Goal: Task Accomplishment & Management: Complete application form

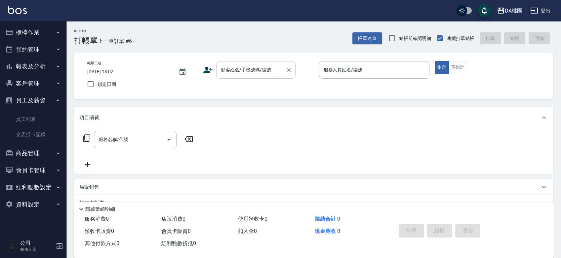
click at [226, 73] on input "顧客姓名/手機號碼/編號" at bounding box center [250, 70] width 63 height 12
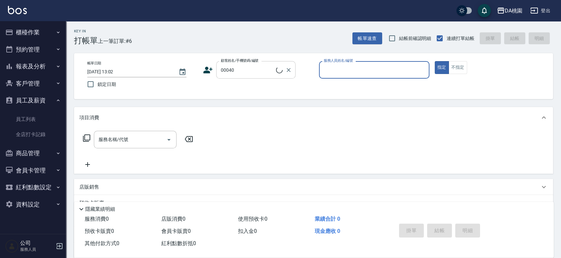
type input "公司/公司00040/00040"
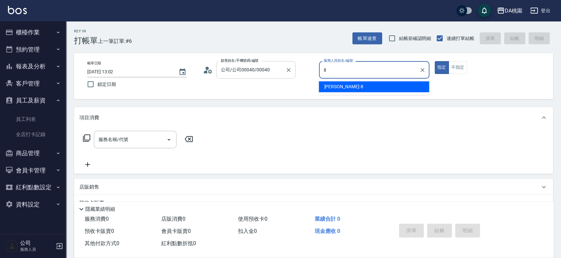
type input "[PERSON_NAME]-8"
type button "true"
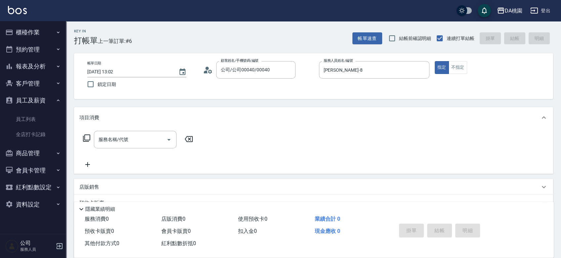
click at [87, 140] on icon at bounding box center [86, 138] width 7 height 7
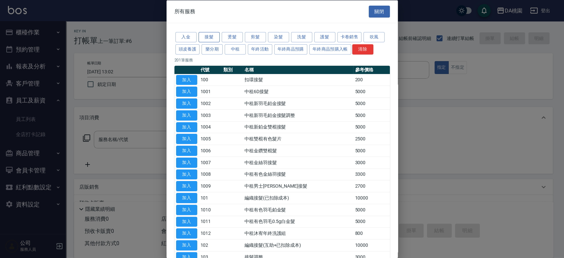
click at [214, 38] on button "接髮" at bounding box center [209, 37] width 21 height 10
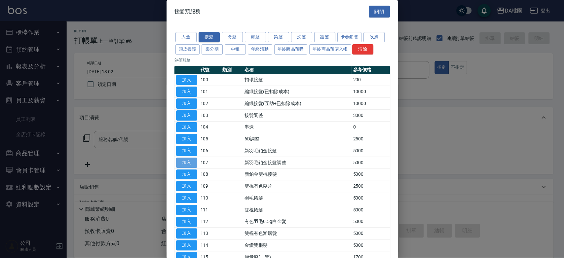
click at [185, 161] on button "加入" at bounding box center [186, 162] width 21 height 10
type input "新羽毛鉑金接髮調整(107)"
type input "500"
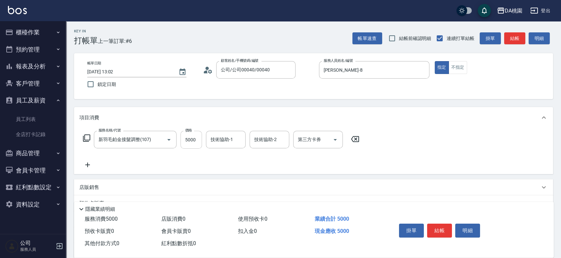
click at [192, 133] on input "5000" at bounding box center [191, 140] width 21 height 18
type input "2"
type input "0"
type input "235"
type input "20"
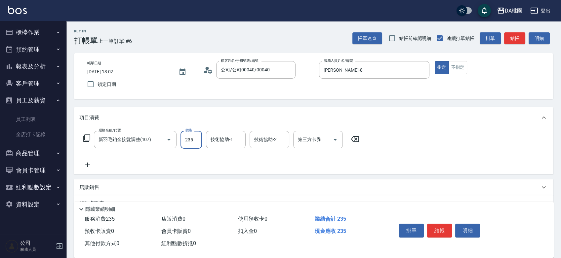
type input "2350"
type input "230"
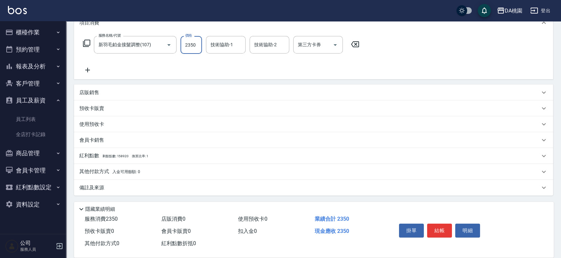
type input "2350"
click at [168, 170] on div "其他付款方式 入金可用餘額: 0" at bounding box center [309, 171] width 461 height 7
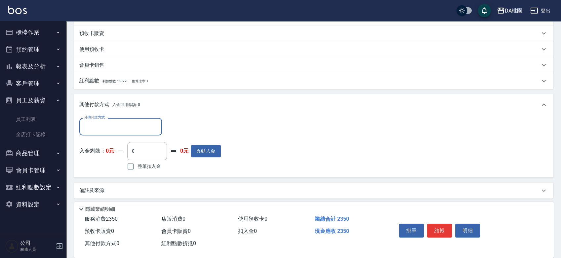
scroll to position [172, 0]
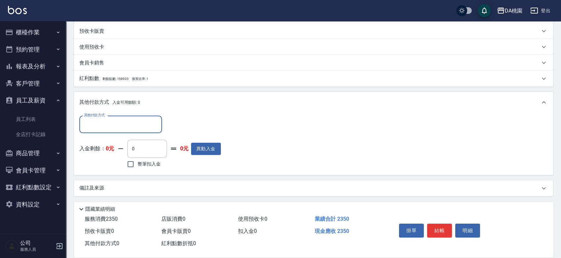
click at [101, 125] on input "其他付款方式" at bounding box center [120, 125] width 77 height 12
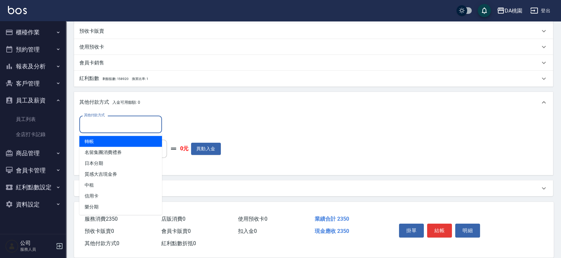
click at [103, 144] on span "轉帳" at bounding box center [120, 141] width 83 height 11
type input "轉帳"
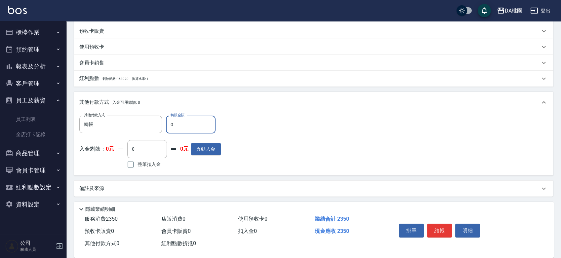
click at [168, 124] on input "0" at bounding box center [191, 125] width 50 height 18
type input "230"
type input "210"
type input "2350"
type input "0"
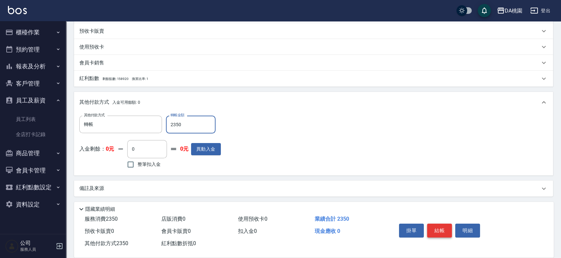
type input "2350"
click at [439, 225] on button "結帳" at bounding box center [439, 231] width 25 height 14
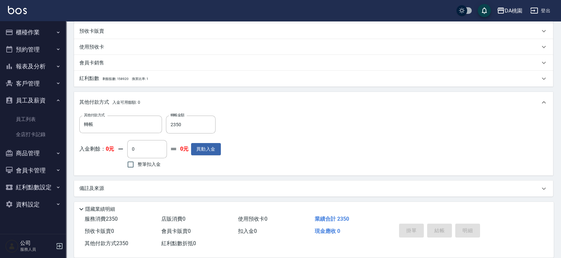
type input "[DATE] 14:47"
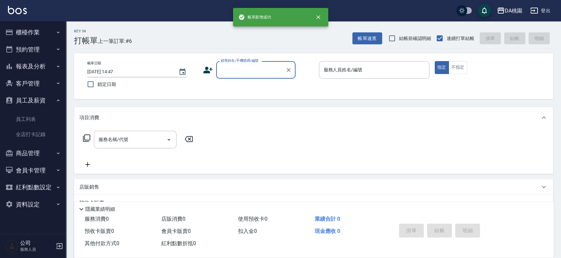
scroll to position [0, 0]
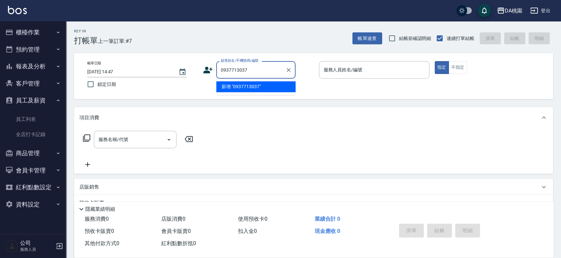
type input "0937713037"
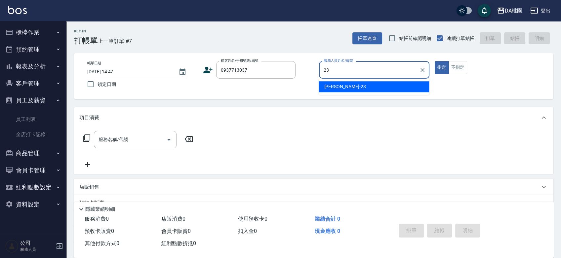
type input "亞瑟 -23"
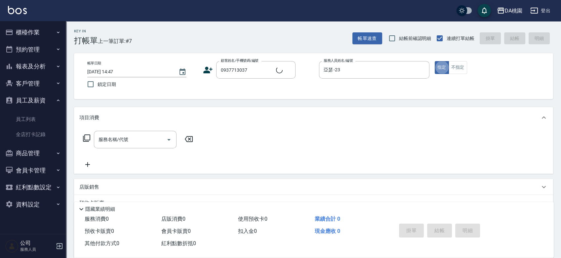
type input "[PERSON_NAME]緁/0937713037/null"
click at [89, 135] on icon at bounding box center [87, 138] width 8 height 8
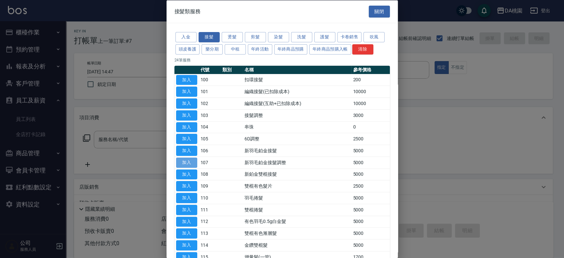
click at [183, 163] on button "加入" at bounding box center [186, 162] width 21 height 10
type input "新羽毛鉑金接髮調整(107)"
type input "500"
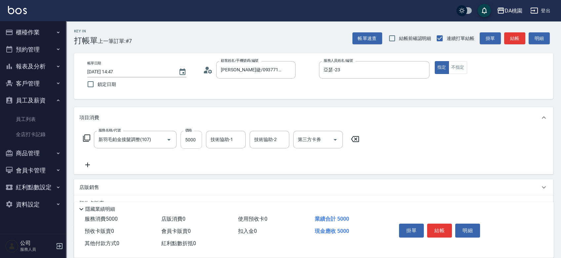
click at [190, 145] on input "5000" at bounding box center [191, 140] width 21 height 18
type input "3"
type input "0"
type input "35"
type input "30"
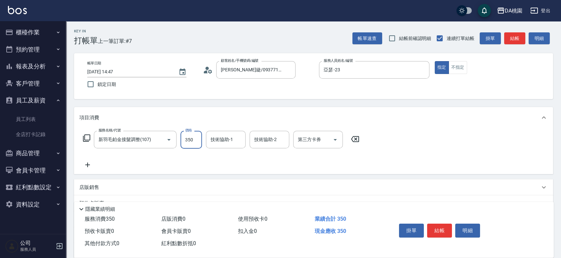
type input "3500"
type input "350"
type input "3500"
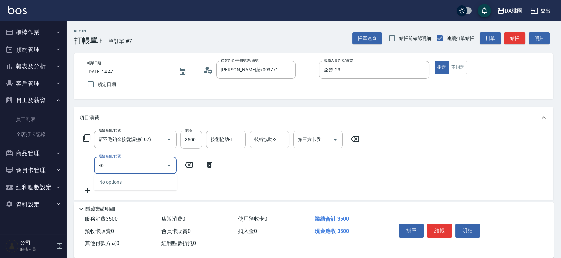
type input "400"
type input "500"
type input "染髮(400)"
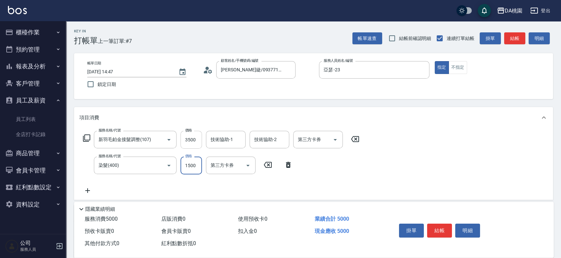
type input "2"
type input "350"
type input "200"
type input "370"
type input "2000"
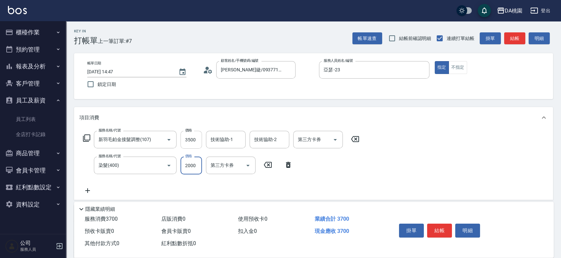
type input "550"
type input "2000"
type input "609"
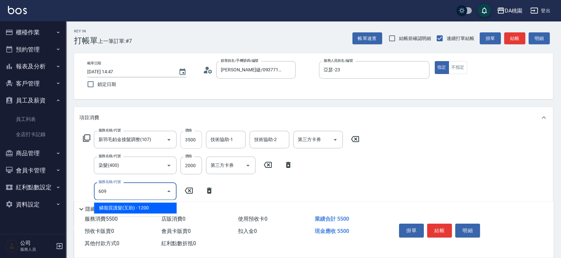
type input "670"
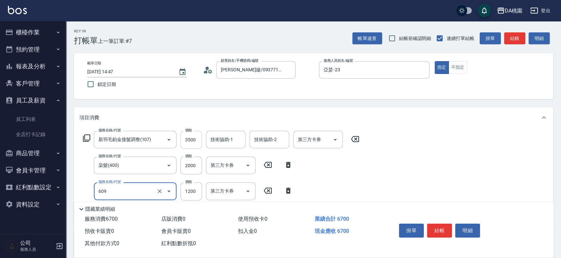
type input "鱗脂質護髮(互助)(609)"
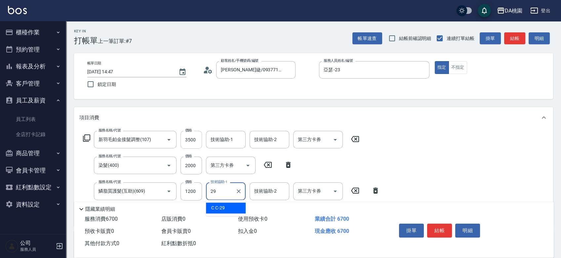
type input "C C-29"
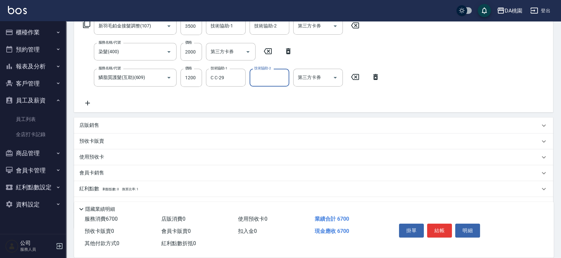
scroll to position [146, 0]
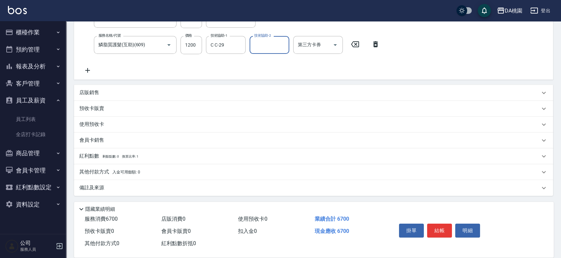
click at [175, 91] on div "店販銷售" at bounding box center [309, 92] width 461 height 7
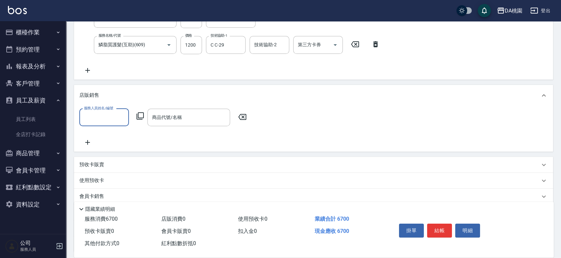
scroll to position [0, 0]
type input "亞瑟 -23"
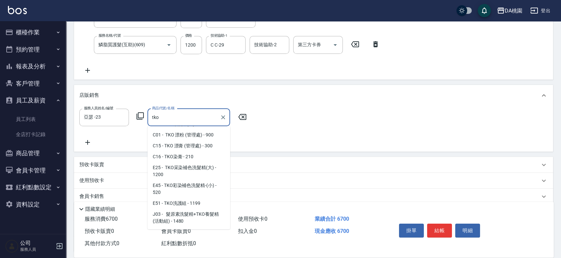
scroll to position [61, 0]
click at [182, 169] on span "E25 - TKO采染補色洗髮精(大) - 1200" at bounding box center [188, 171] width 83 height 18
type input "TKO采染補色洗髮精(大)"
type input "790"
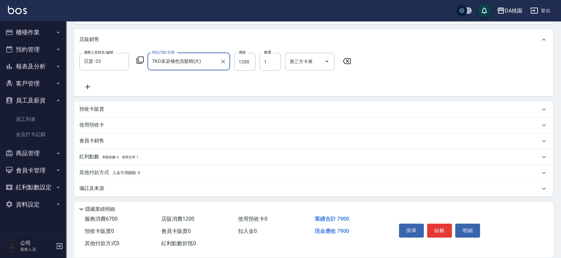
scroll to position [203, 0]
type input "TKO采染補色洗髮精(大)"
click at [172, 175] on div "其他付款方式 入金可用餘額: 0" at bounding box center [309, 172] width 461 height 7
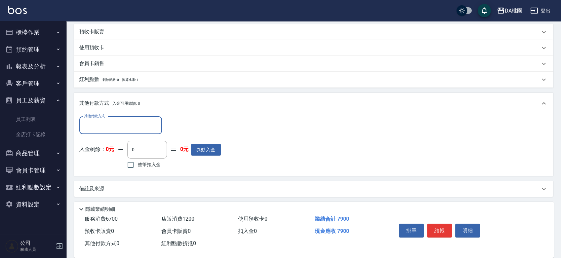
scroll to position [281, 0]
click at [99, 122] on input "其他付款方式" at bounding box center [120, 125] width 77 height 12
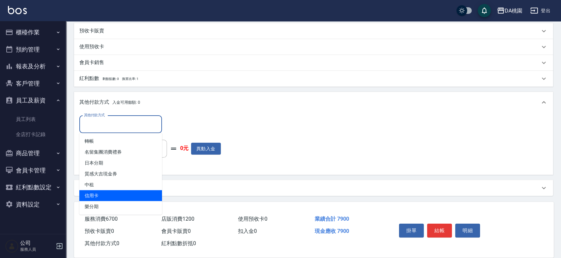
click at [108, 193] on span "信用卡" at bounding box center [120, 195] width 83 height 11
type input "信用卡"
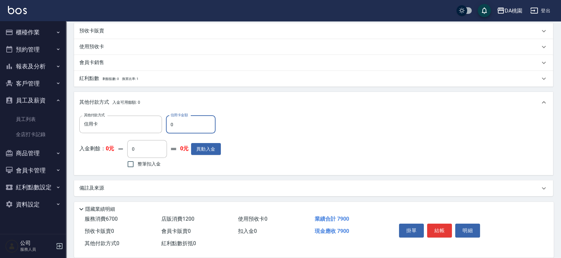
type input "70"
type input "780"
type input "790"
type input "710"
type input "7900"
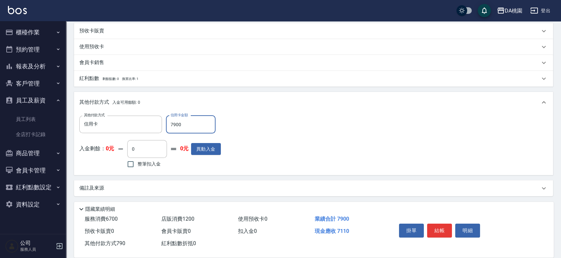
type input "0"
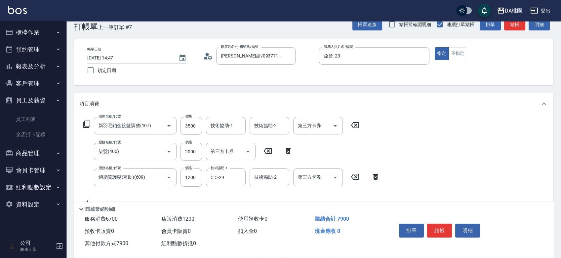
scroll to position [0, 0]
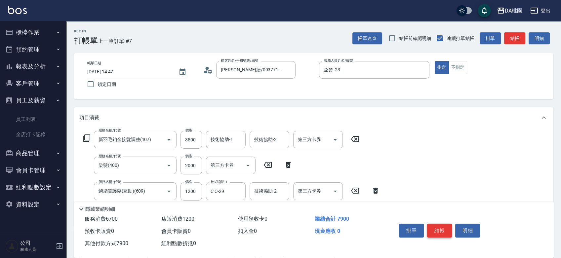
type input "7900"
click at [445, 224] on button "結帳" at bounding box center [439, 231] width 25 height 14
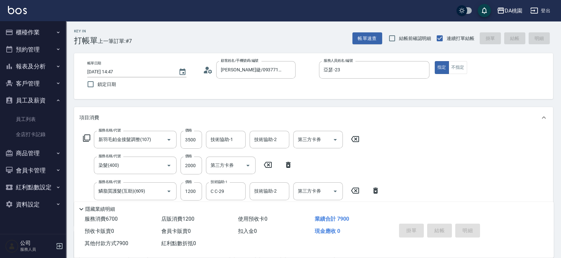
type input "[DATE] 14:48"
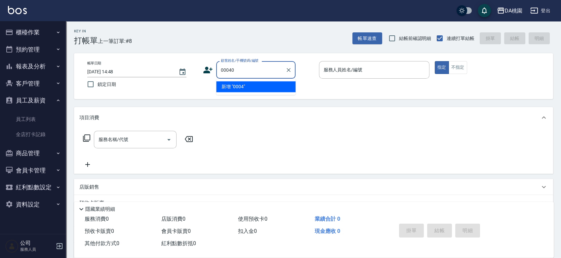
type input "00040"
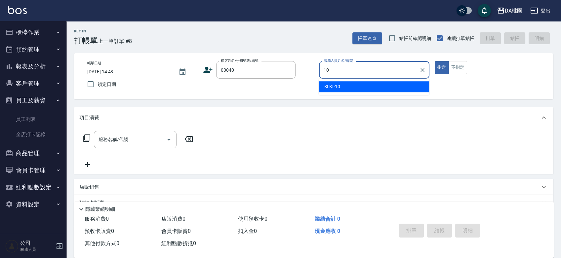
type input "KI KI -10"
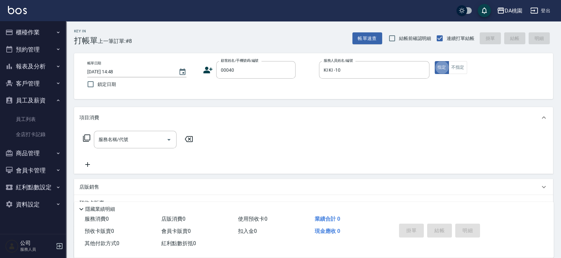
type input "5"
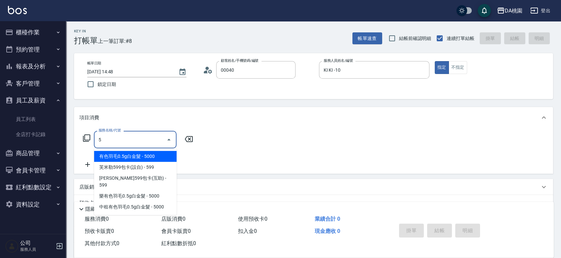
type input "公司/公司00040/00040"
type input "500"
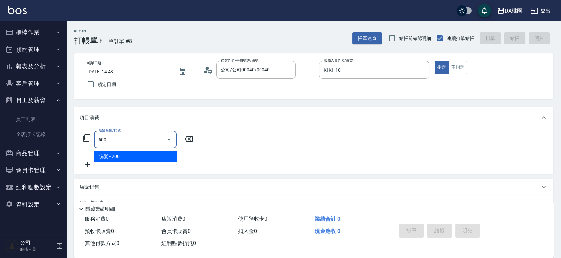
type input "20"
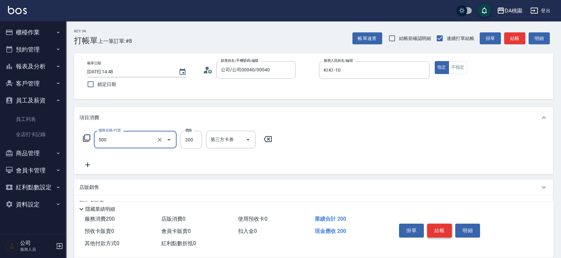
type input "洗髮(500)"
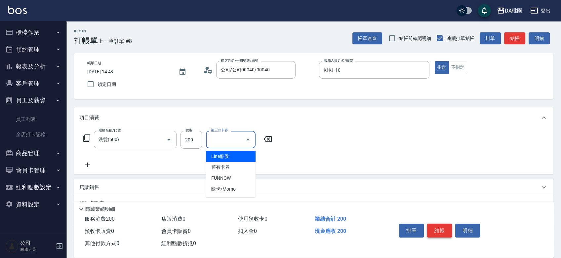
type input "Line酷券"
type input "0"
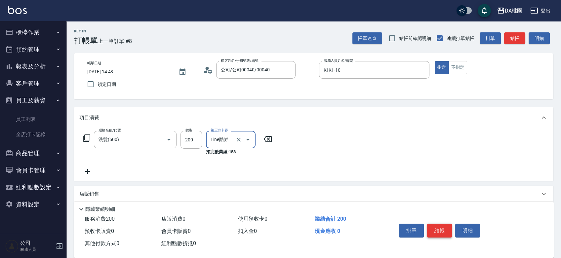
type input "Line酷券"
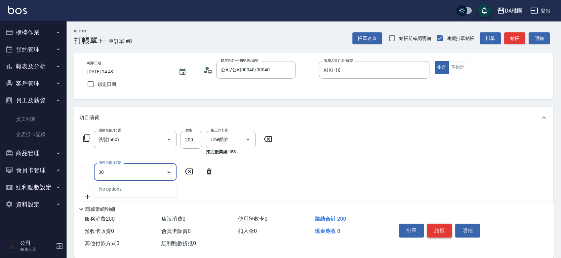
type input "303"
type input "30"
type input "A級剪髮(303)"
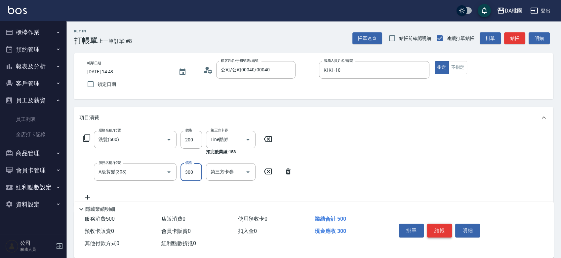
type input "0"
type input "40"
type input "400"
click at [266, 138] on icon at bounding box center [268, 139] width 17 height 8
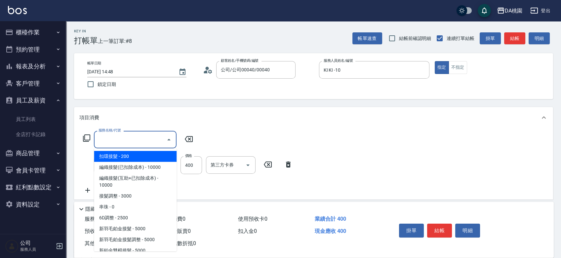
click at [157, 140] on input "服務名稱/代號" at bounding box center [130, 140] width 67 height 12
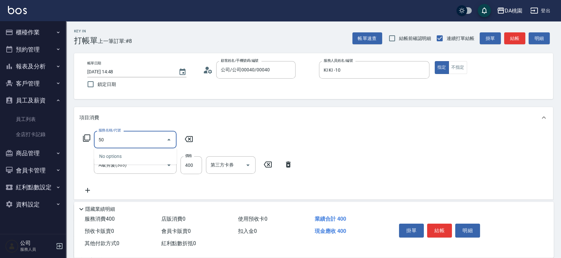
type input "500"
type input "60"
type input "洗髮(500)"
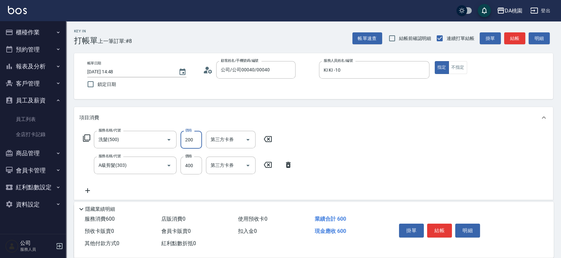
click at [190, 139] on input "200" at bounding box center [191, 140] width 21 height 18
type input "2"
type input "40"
type input "250"
type input "60"
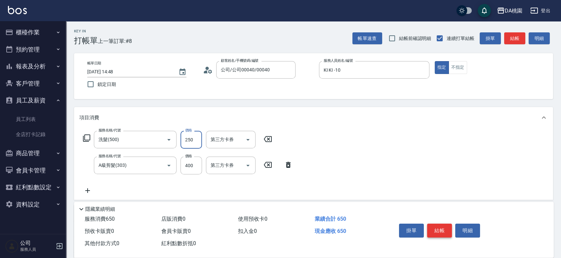
type input "250"
click at [434, 227] on button "結帳" at bounding box center [439, 231] width 25 height 14
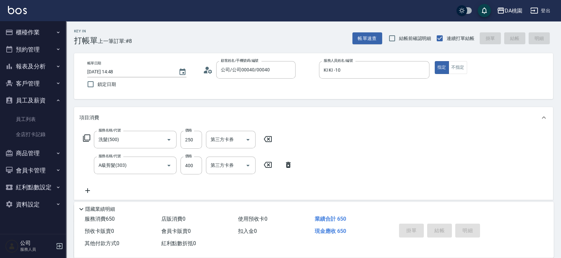
type input "[DATE] 14:49"
type input "0"
